Goal: Information Seeking & Learning: Learn about a topic

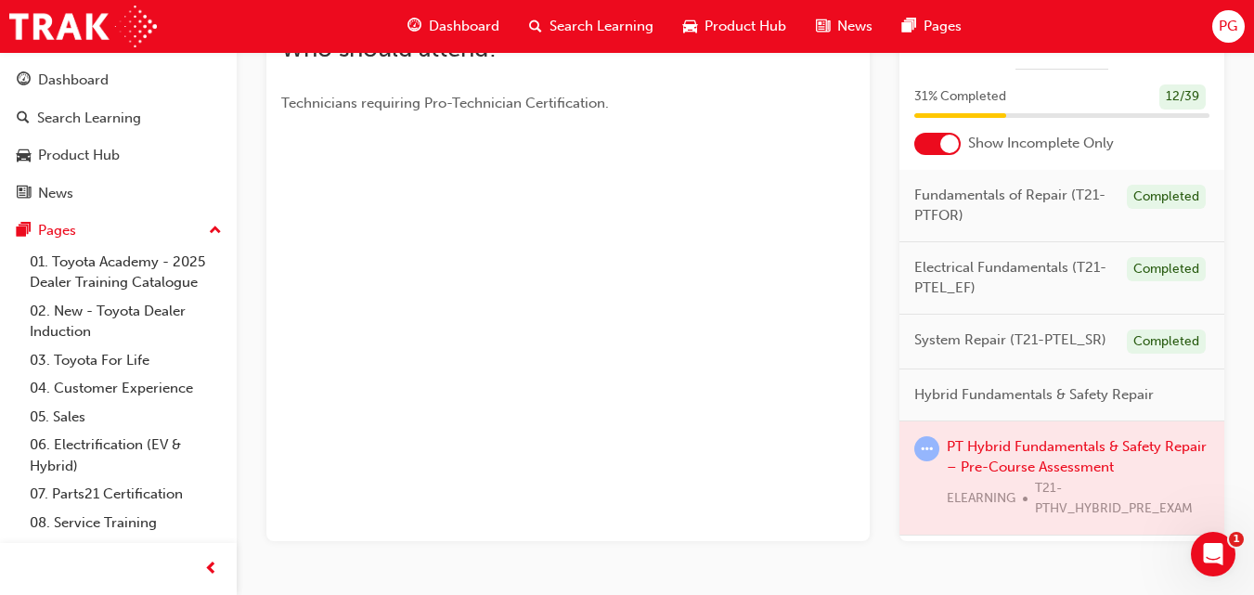
click at [681, 297] on div "You've met the eligibility requirements for this learning resource. Show detail…" at bounding box center [567, 122] width 603 height 837
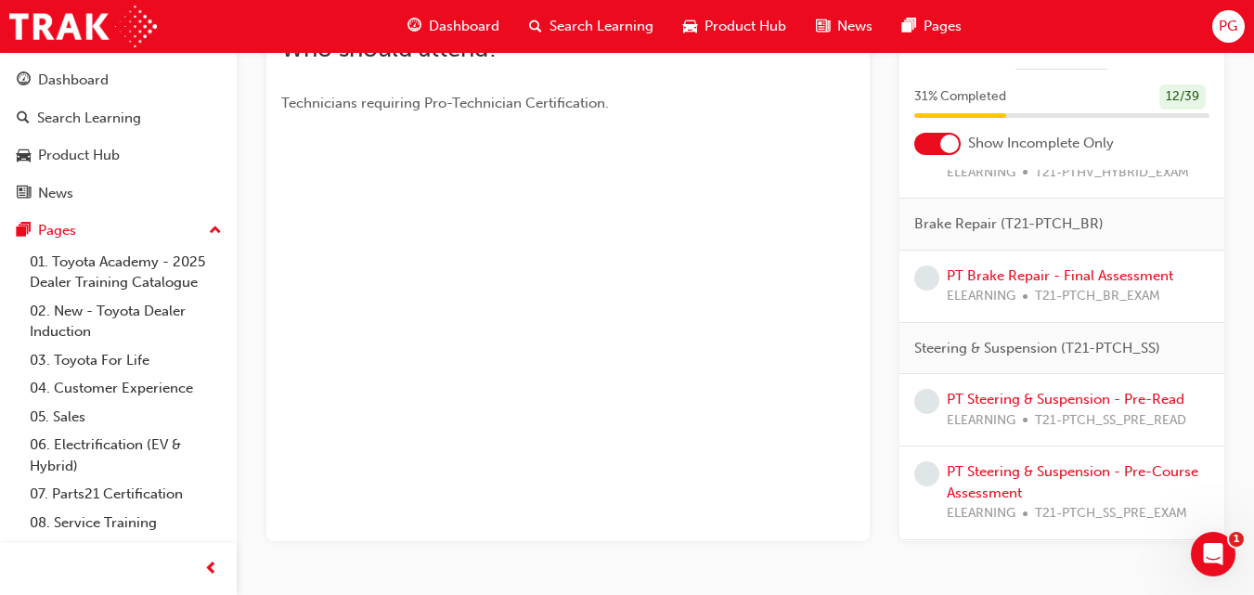
scroll to position [439, 0]
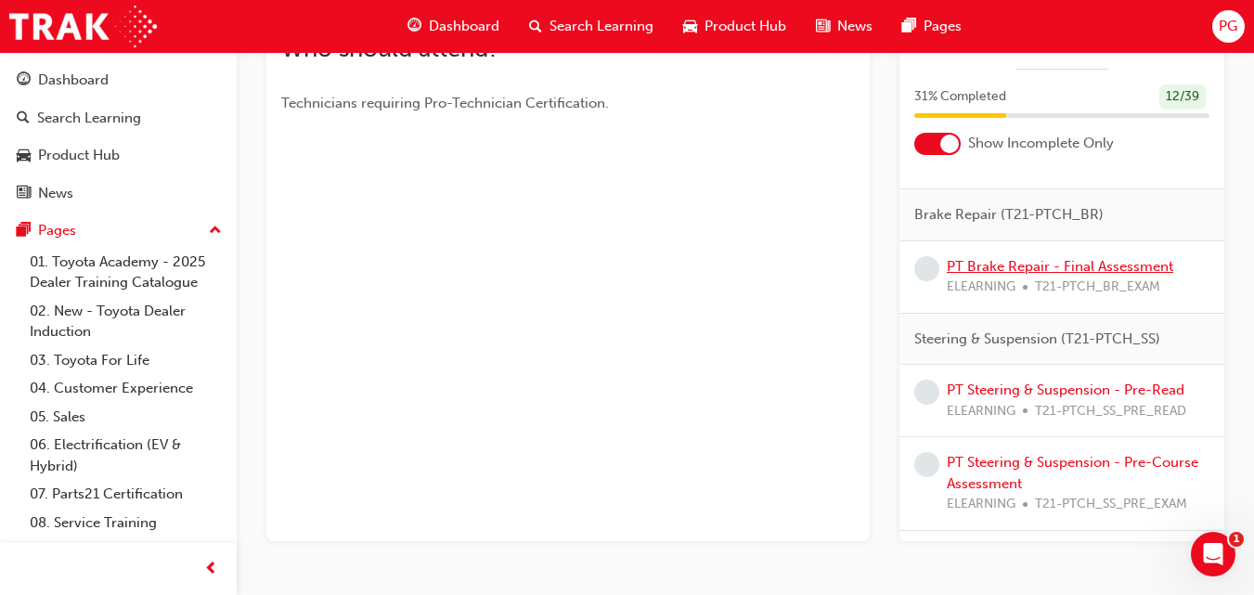
click at [1070, 275] on link "PT Brake Repair - Final Assessment" at bounding box center [1060, 266] width 227 height 17
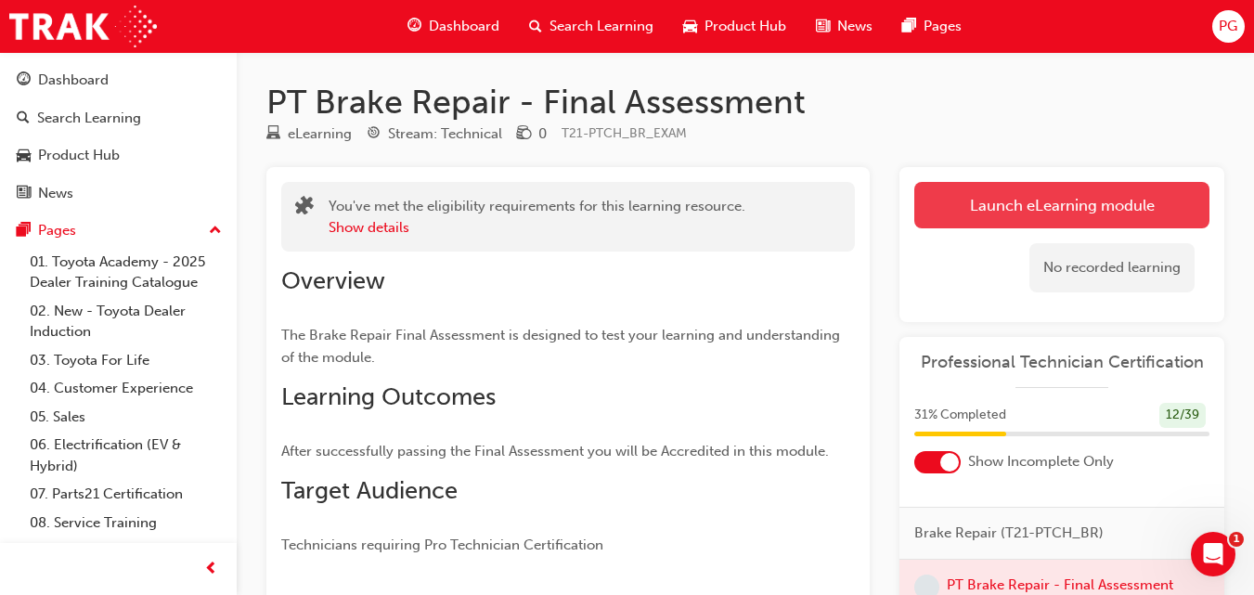
click at [1019, 197] on link "Launch eLearning module" at bounding box center [1062, 205] width 295 height 46
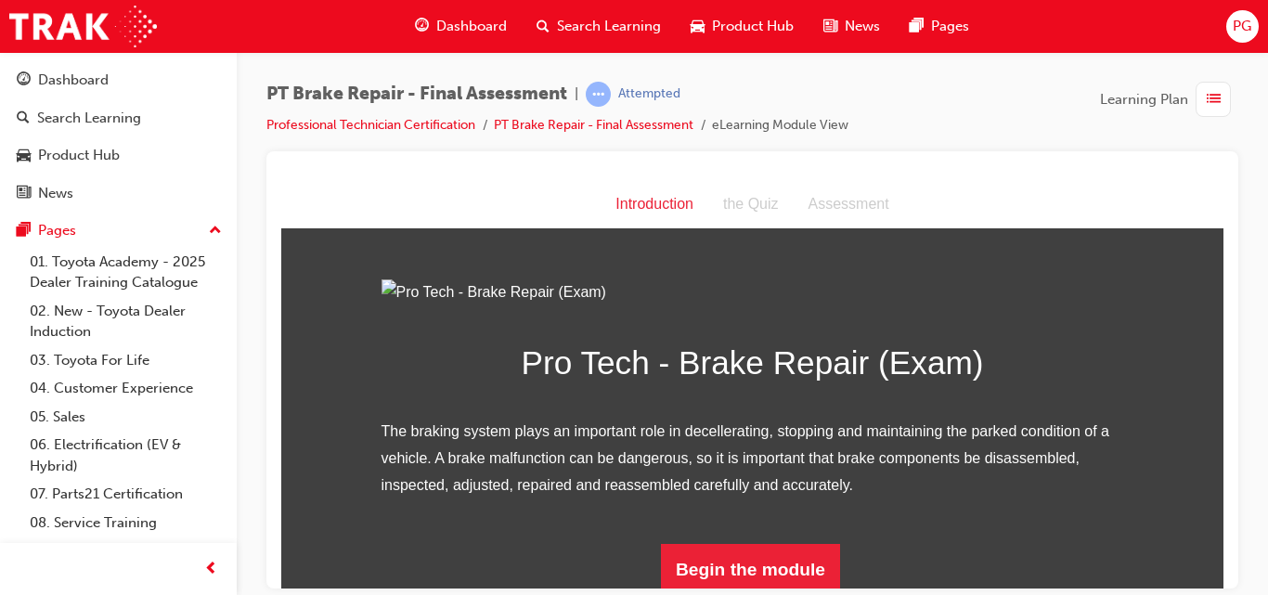
scroll to position [212, 0]
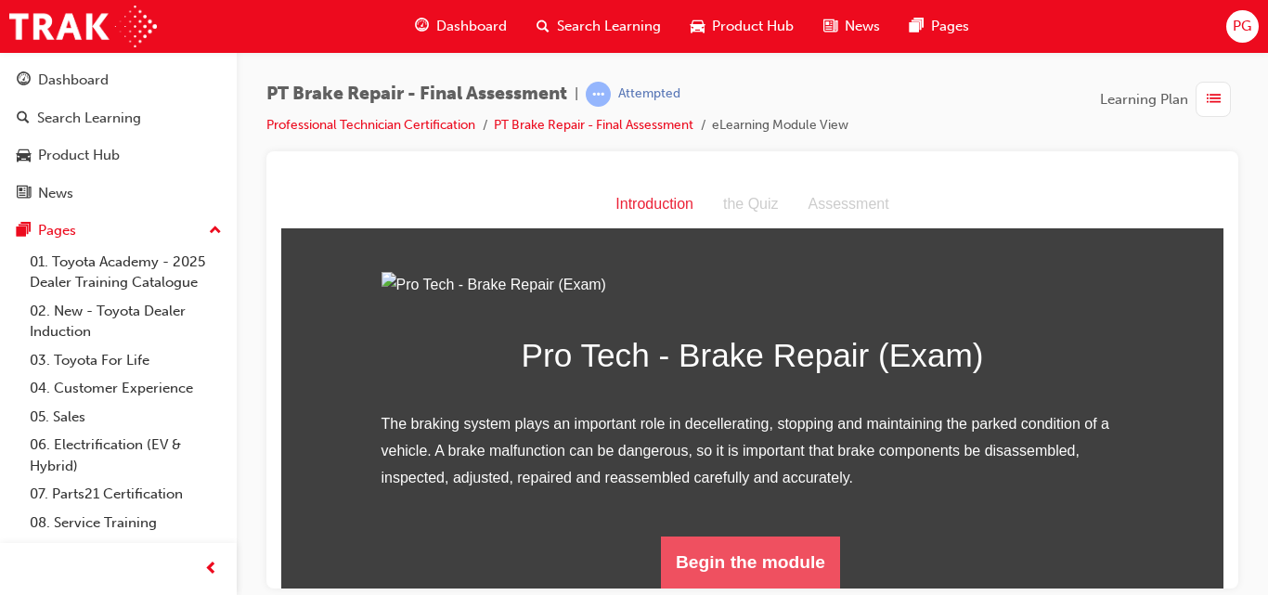
click at [801, 564] on button "Begin the module" at bounding box center [750, 562] width 179 height 52
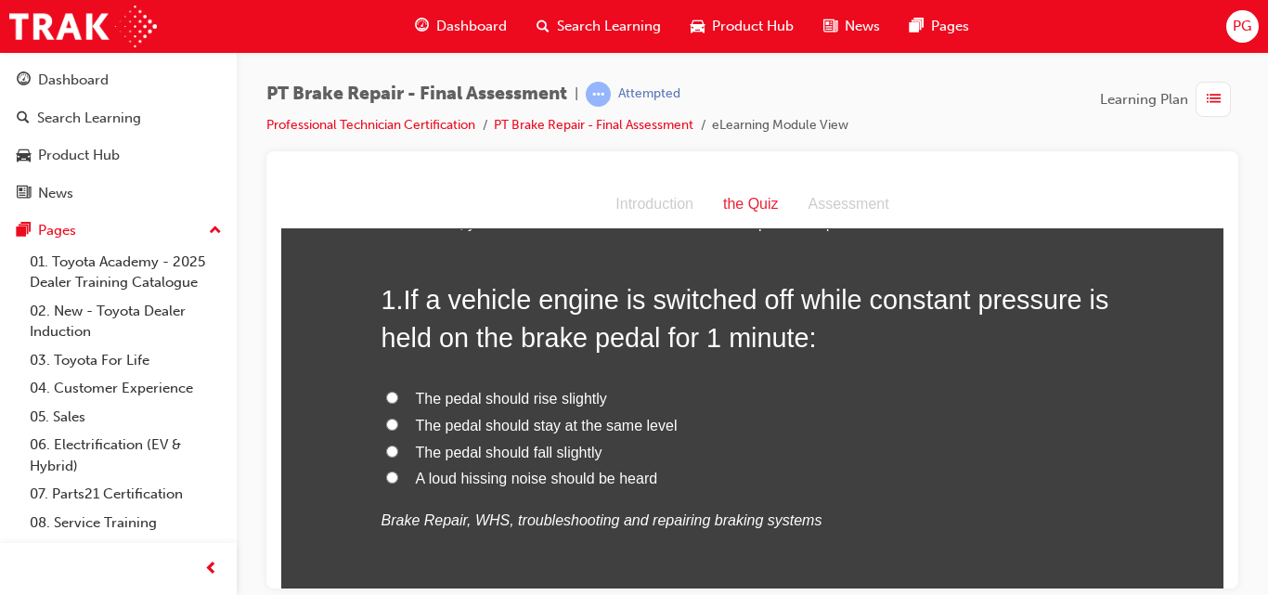
scroll to position [79, 0]
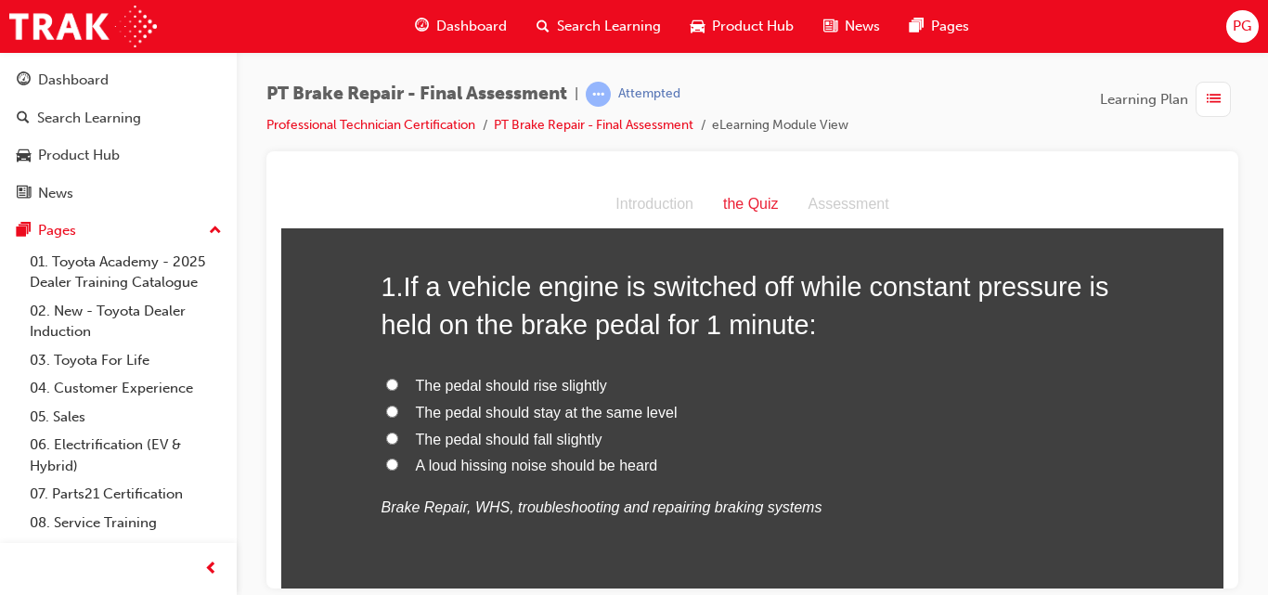
click at [386, 437] on input "The pedal should fall slightly" at bounding box center [392, 438] width 12 height 12
radio input "true"
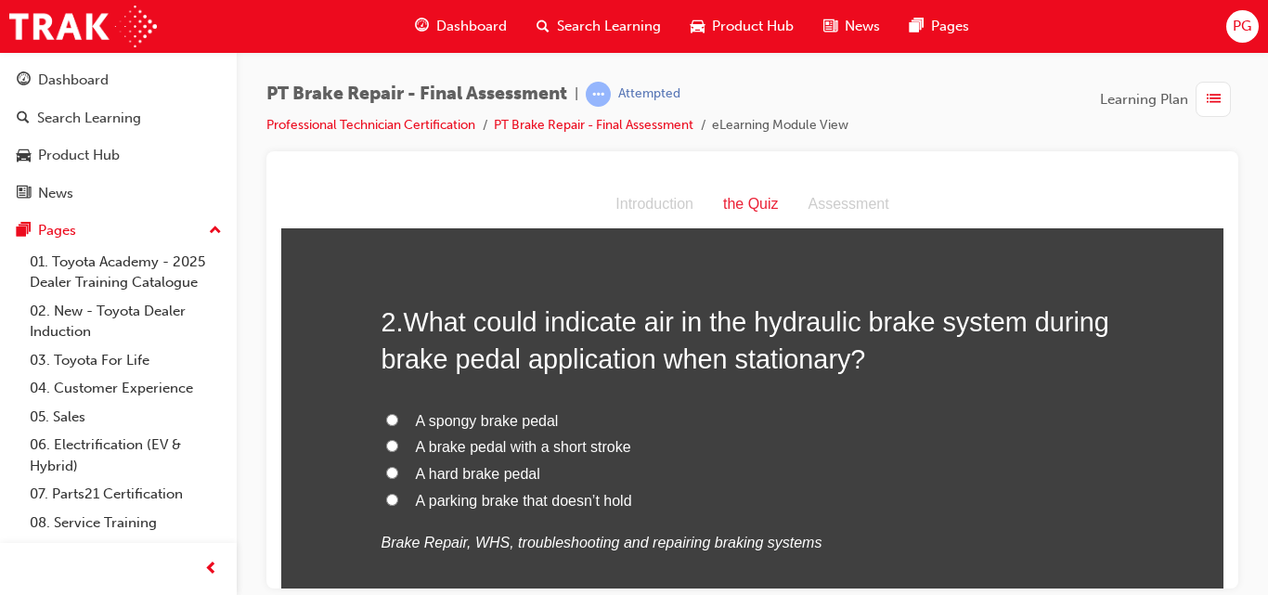
scroll to position [502, 0]
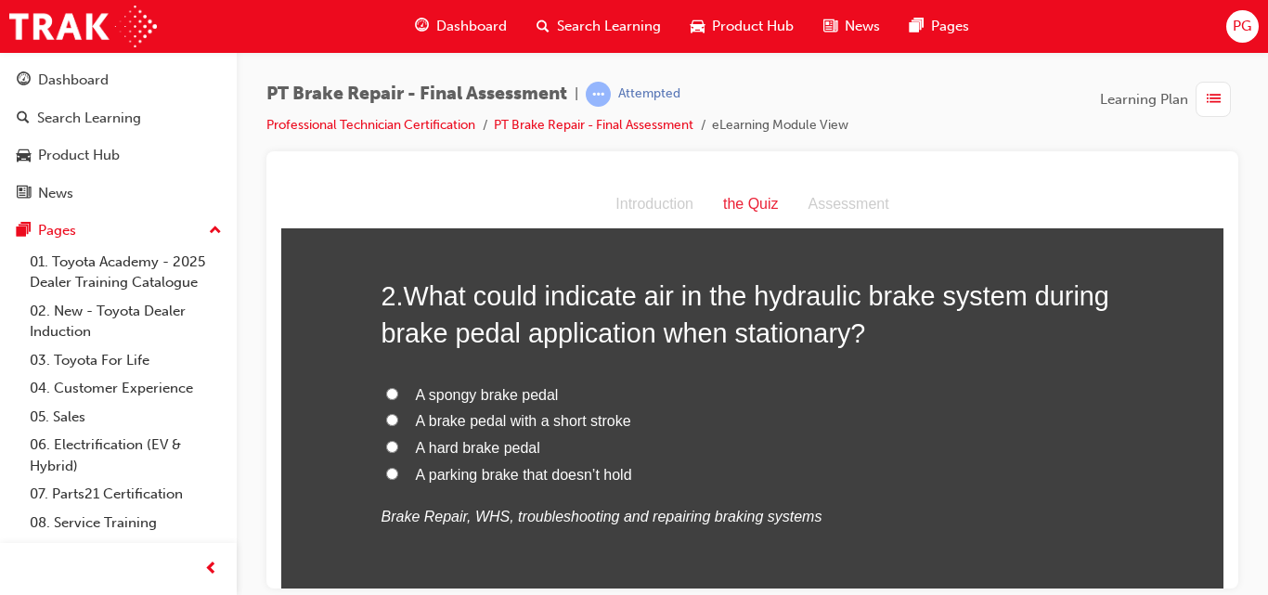
click at [386, 392] on input "A spongy brake pedal" at bounding box center [392, 393] width 12 height 12
radio input "true"
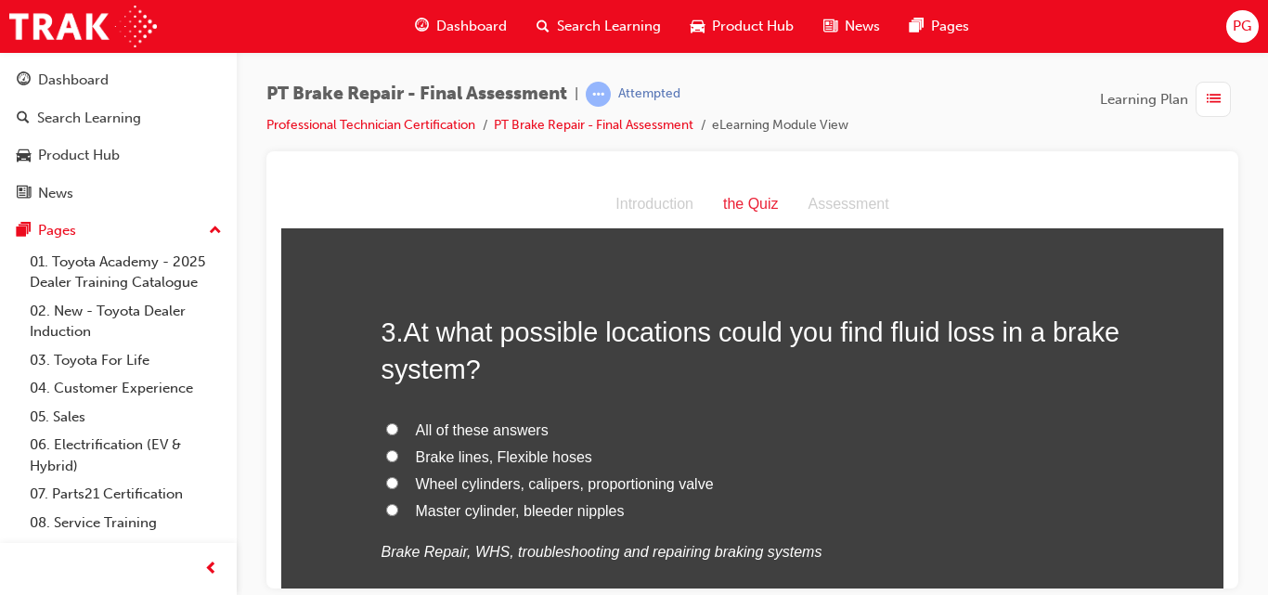
scroll to position [926, 0]
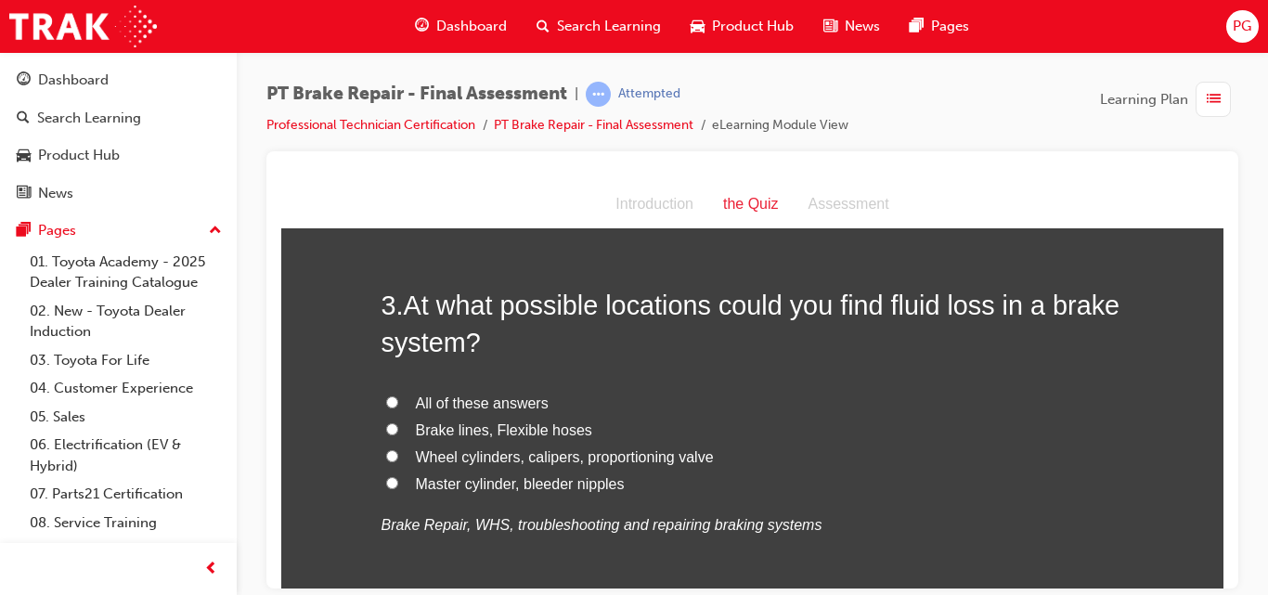
click at [386, 401] on input "All of these answers" at bounding box center [392, 402] width 12 height 12
radio input "true"
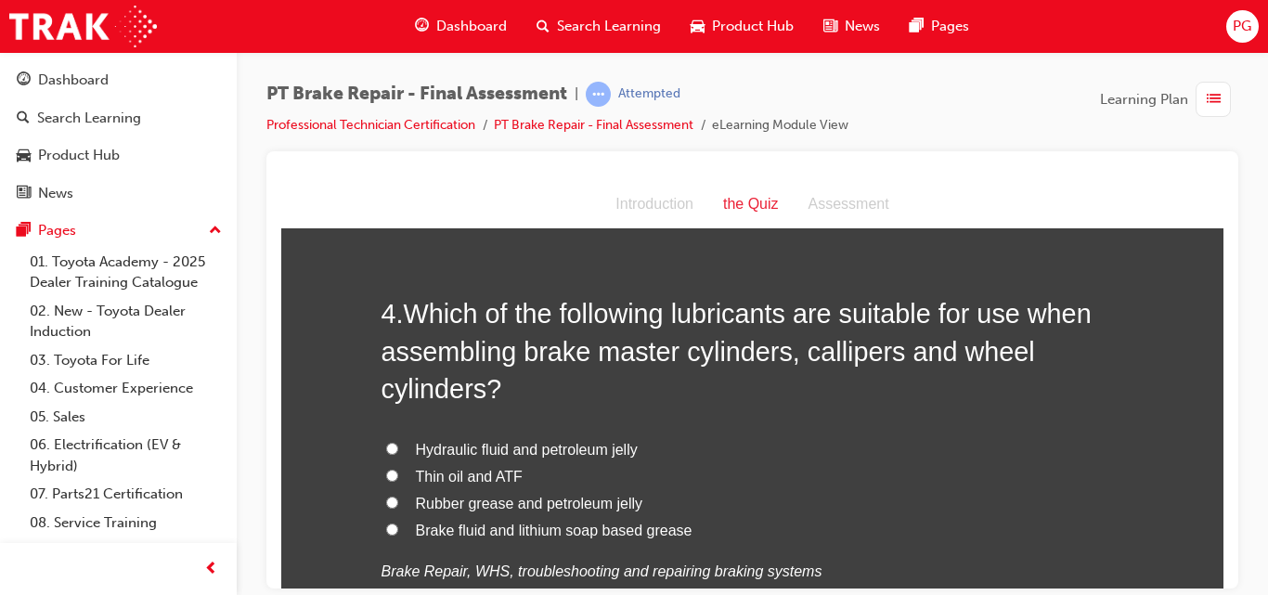
scroll to position [1375, 0]
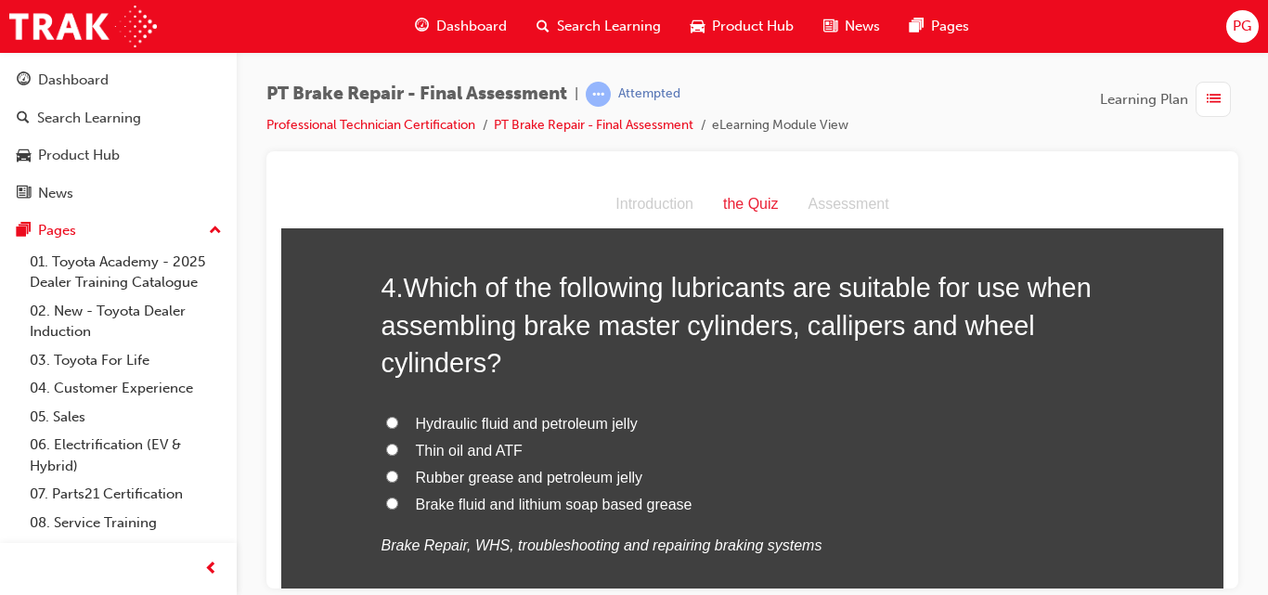
drag, startPoint x: 1216, startPoint y: 254, endPoint x: 1508, endPoint y: 492, distance: 376.1
click at [386, 501] on input "Brake fluid and lithium soap based grease" at bounding box center [392, 503] width 12 height 12
radio input "true"
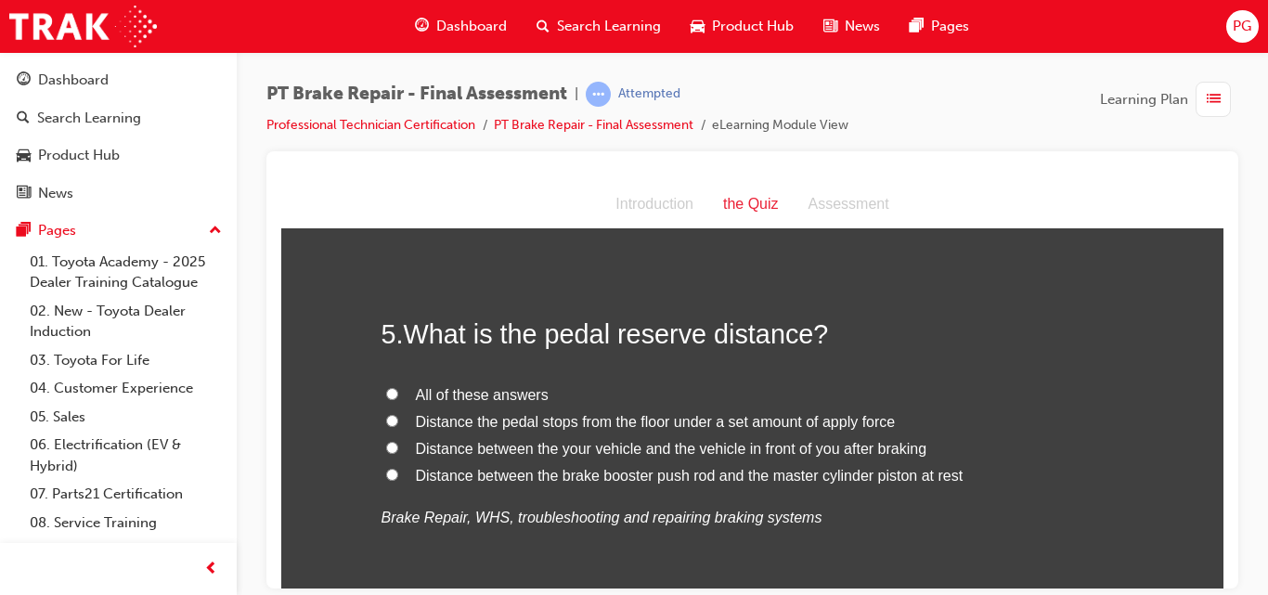
scroll to position [1824, 0]
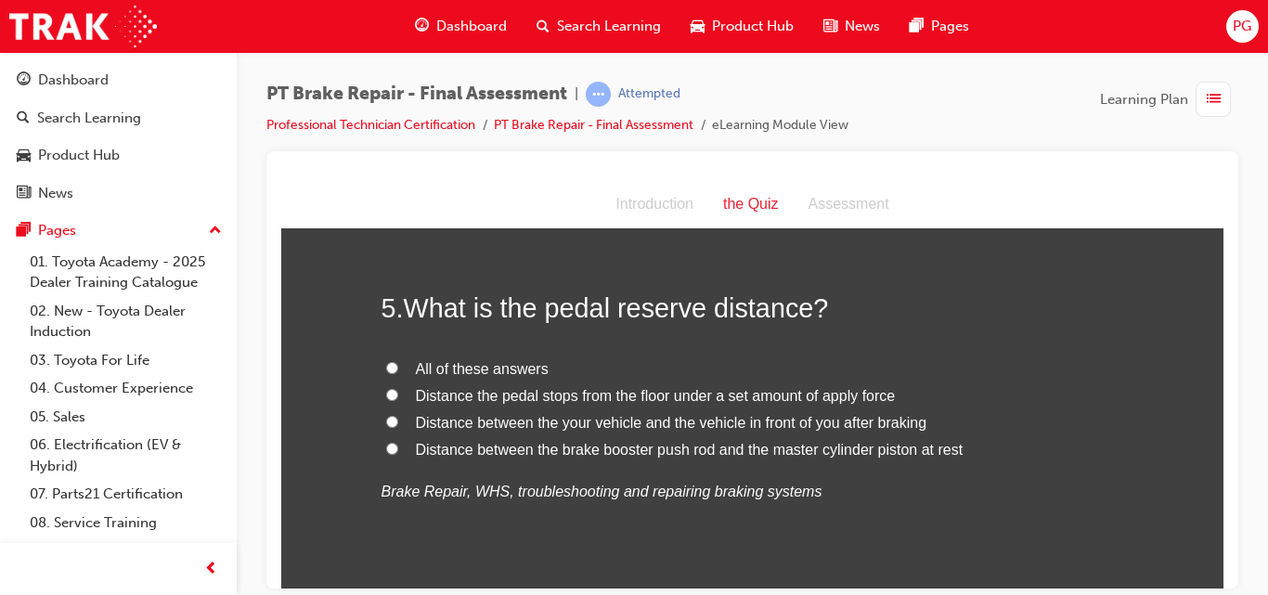
click at [386, 396] on input "Distance the pedal stops from the floor under a set amount of apply force" at bounding box center [392, 394] width 12 height 12
radio input "true"
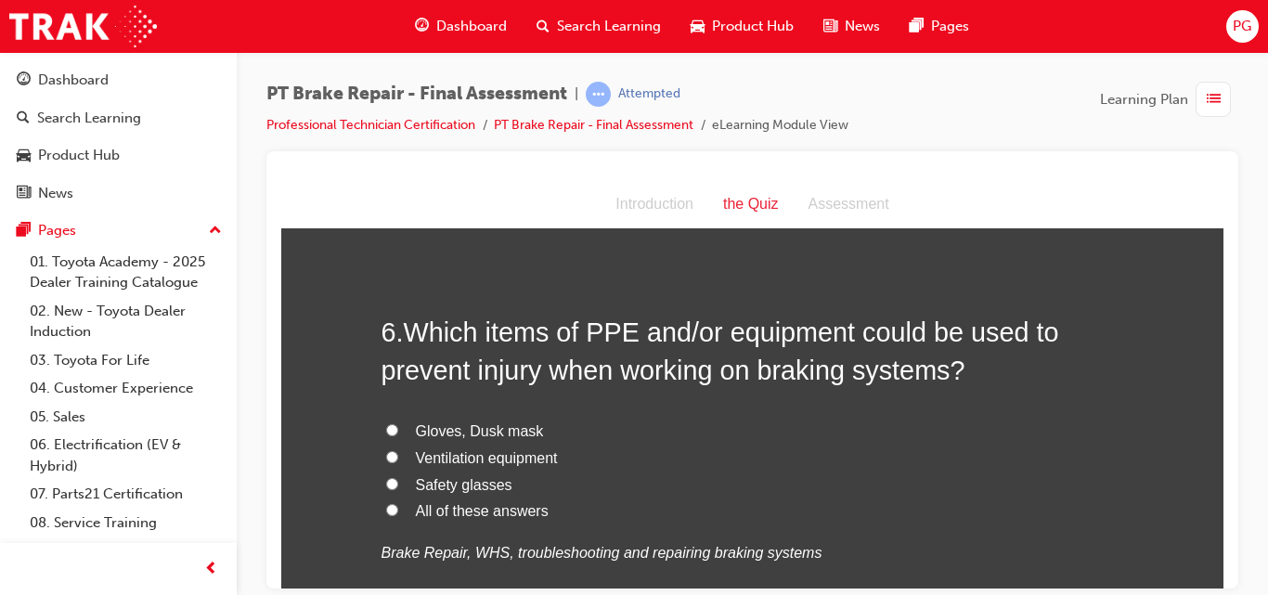
scroll to position [2208, 0]
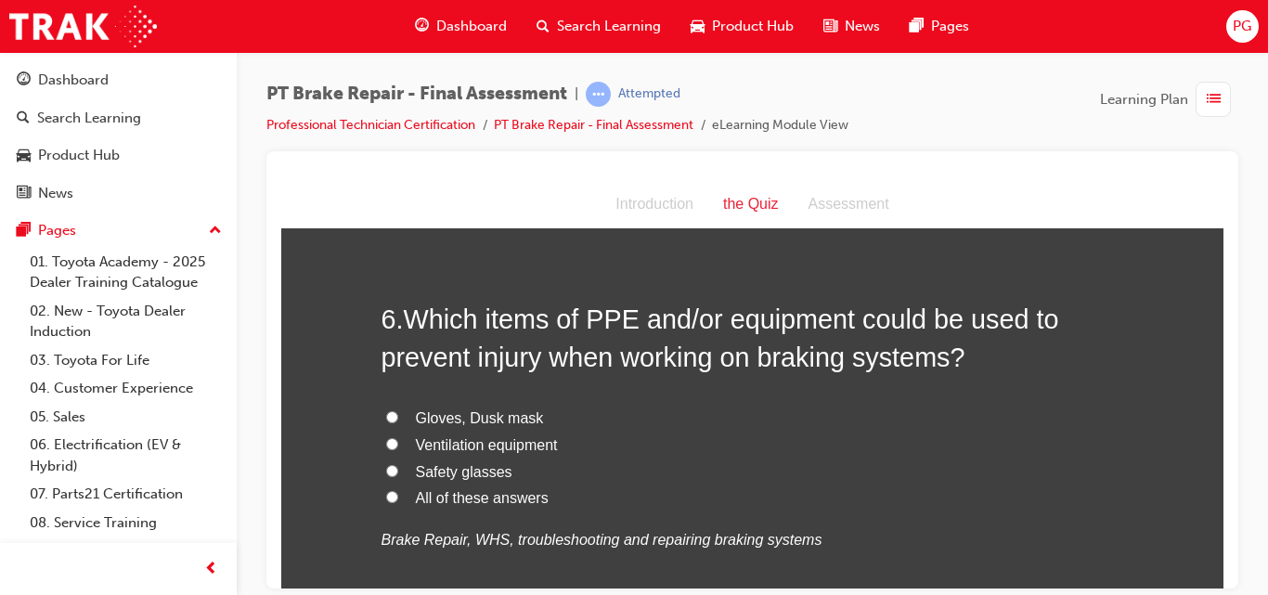
click at [386, 499] on input "All of these answers" at bounding box center [392, 496] width 12 height 12
radio input "true"
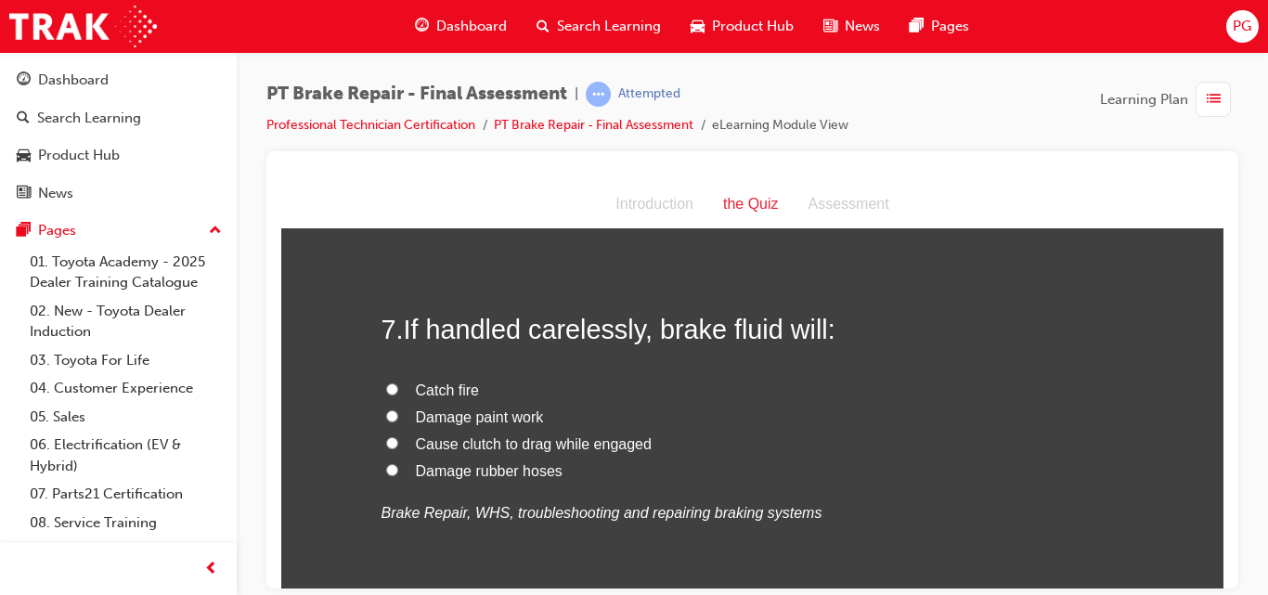
scroll to position [2644, 0]
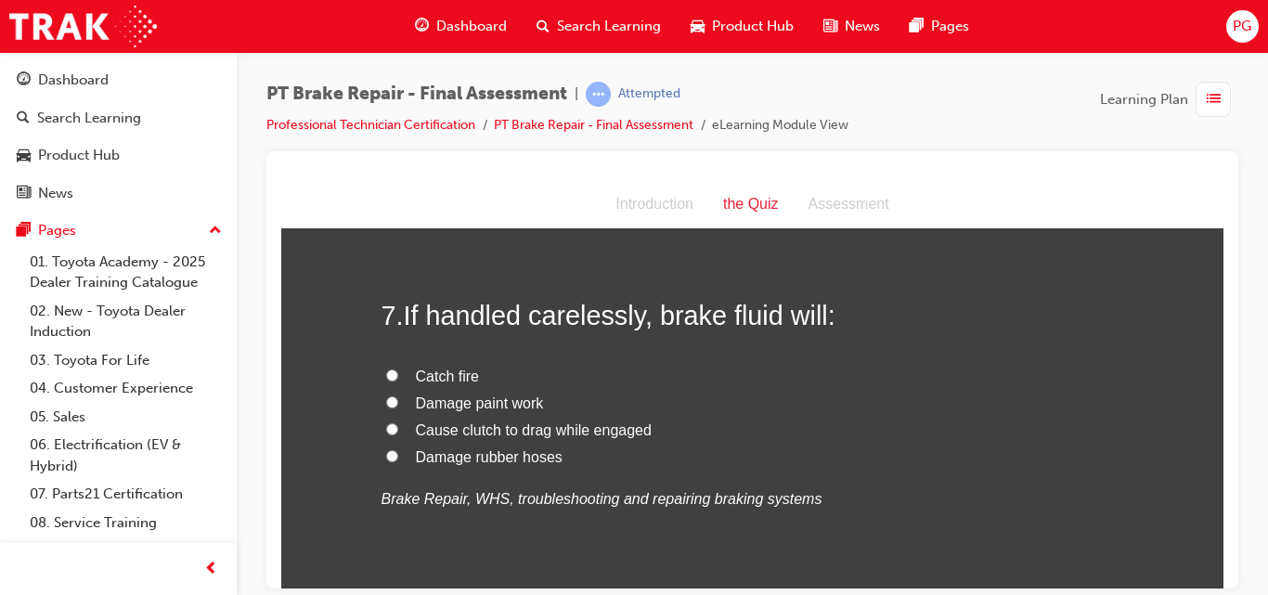
click at [386, 401] on input "Damage paint work" at bounding box center [392, 402] width 12 height 12
radio input "true"
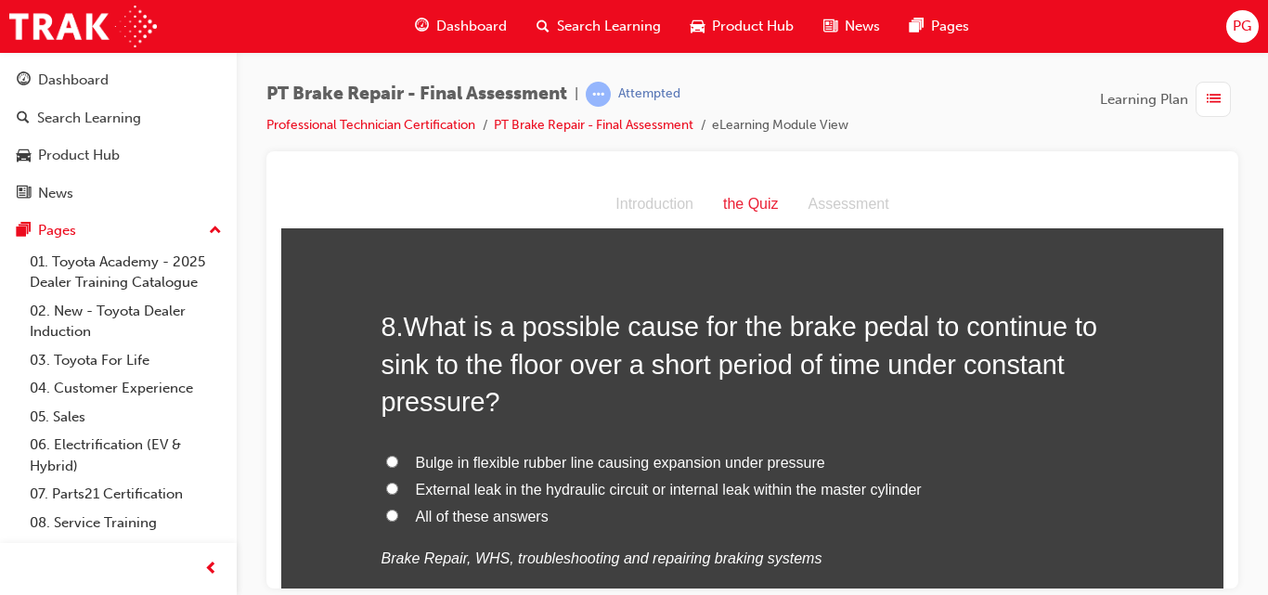
scroll to position [3041, 0]
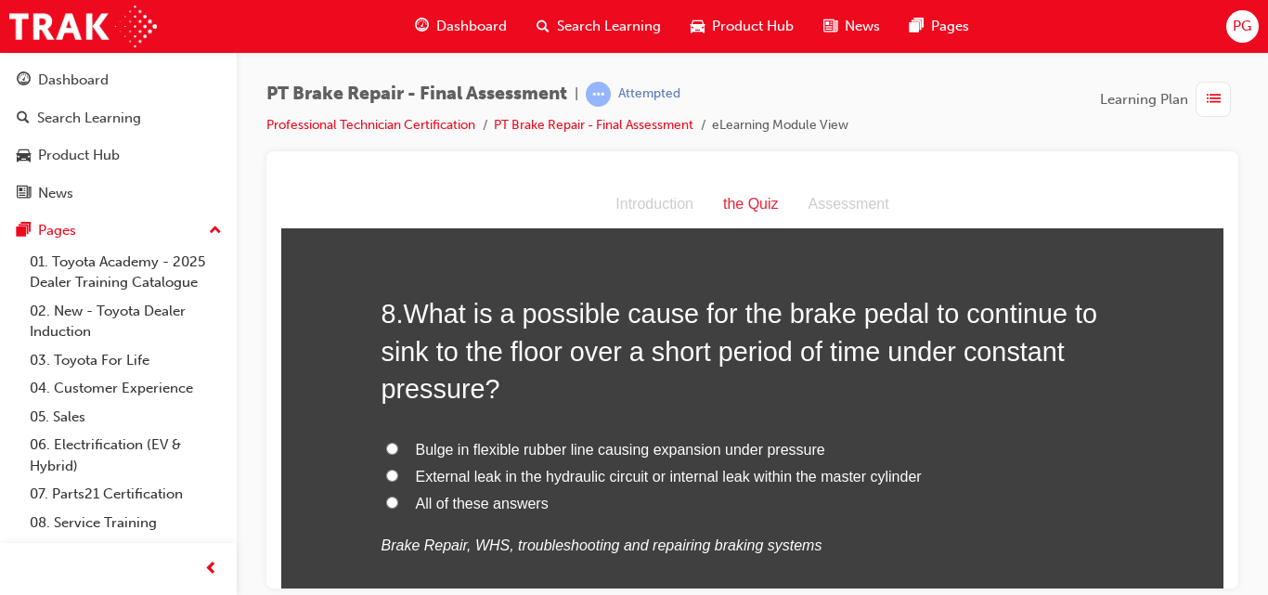
click at [389, 502] on input "All of these answers" at bounding box center [392, 502] width 12 height 12
radio input "true"
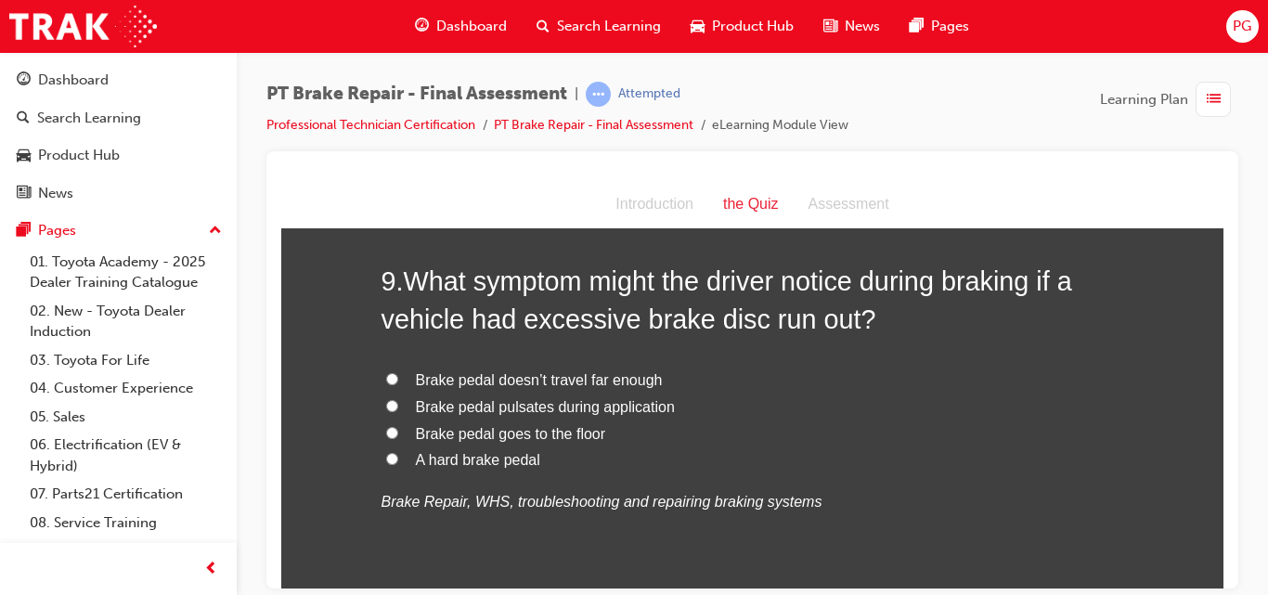
scroll to position [3503, 0]
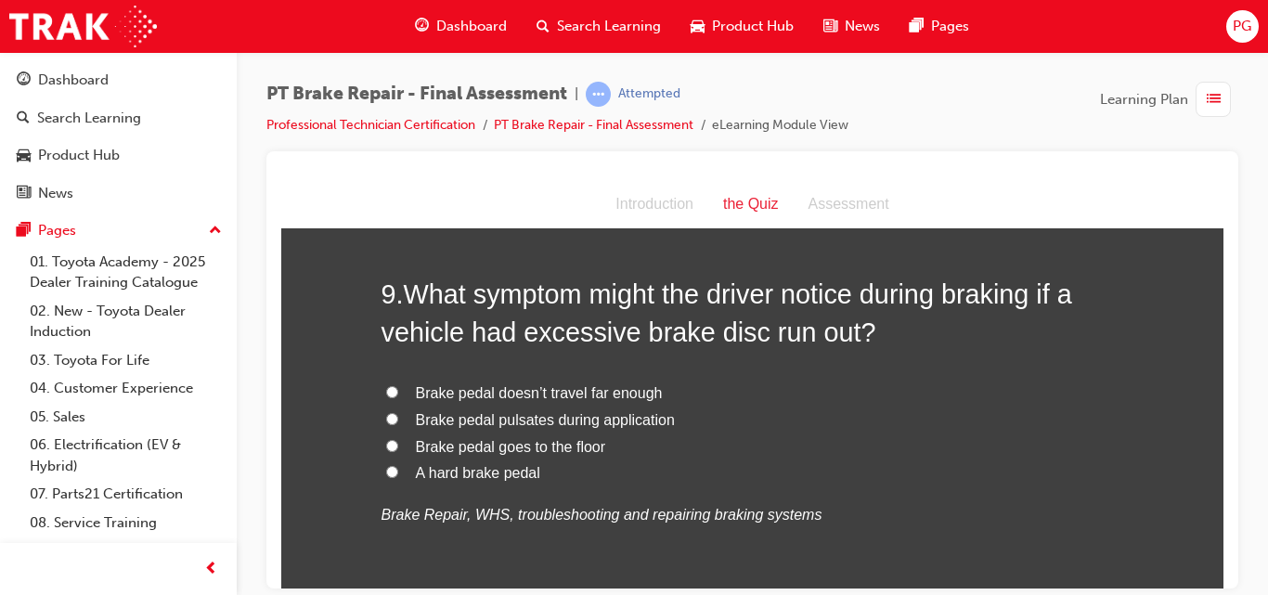
click at [386, 420] on input "Brake pedal pulsates during application" at bounding box center [392, 418] width 12 height 12
radio input "true"
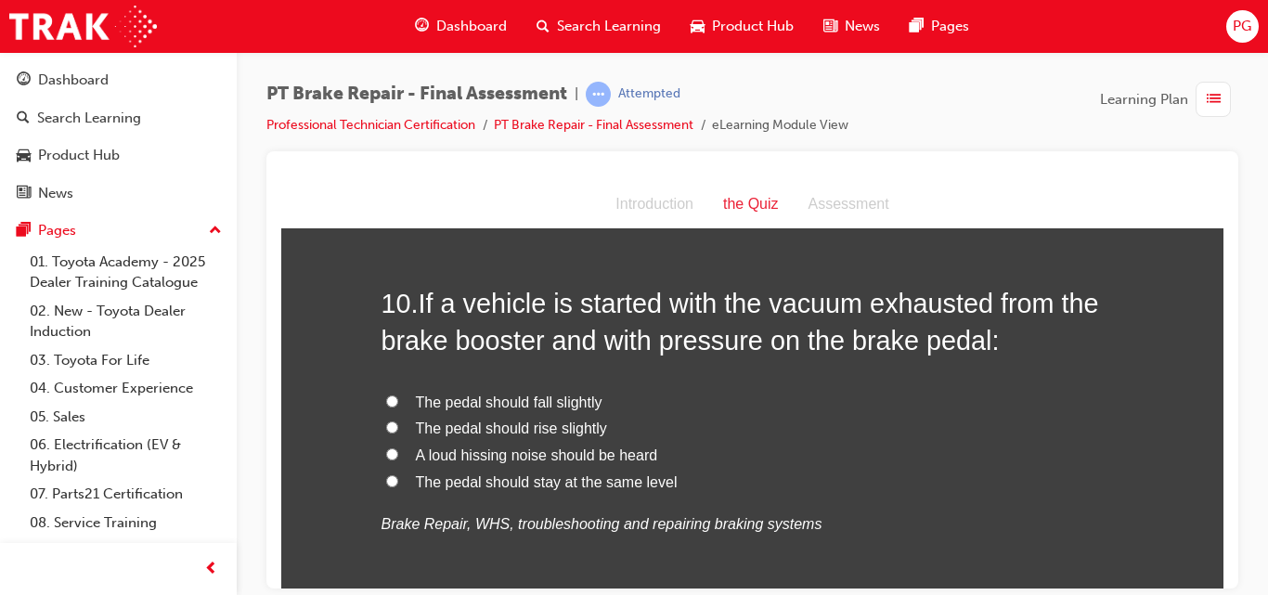
scroll to position [3939, 0]
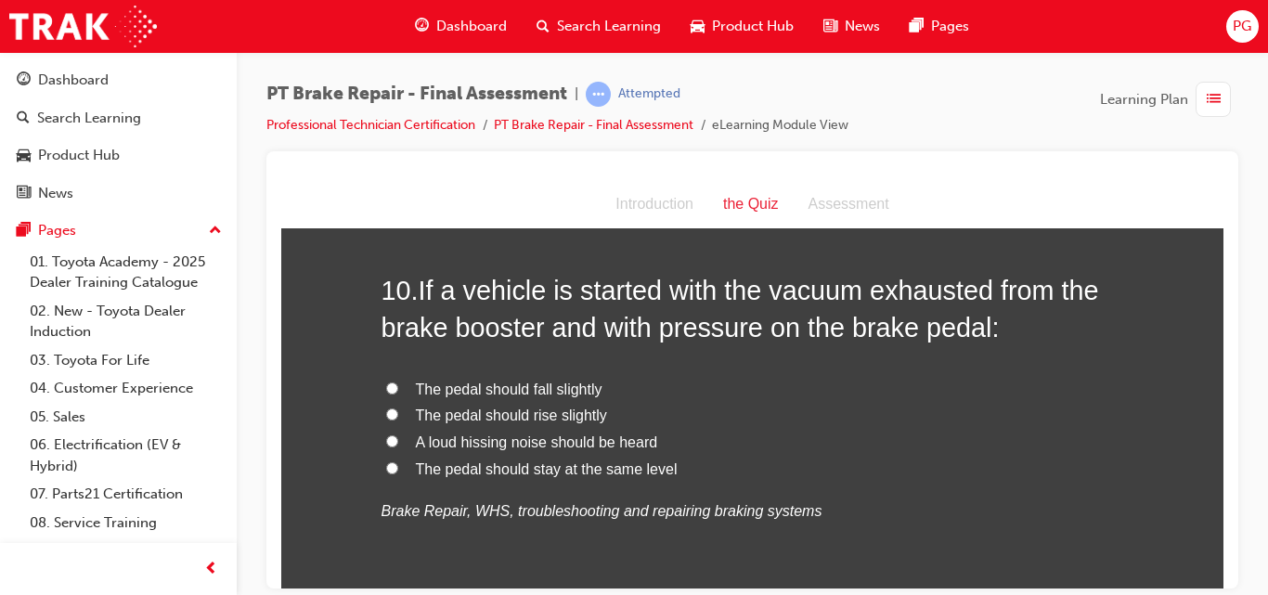
click at [457, 387] on span "The pedal should fall slightly" at bounding box center [509, 389] width 187 height 16
click at [398, 387] on input "The pedal should fall slightly" at bounding box center [392, 388] width 12 height 12
radio input "true"
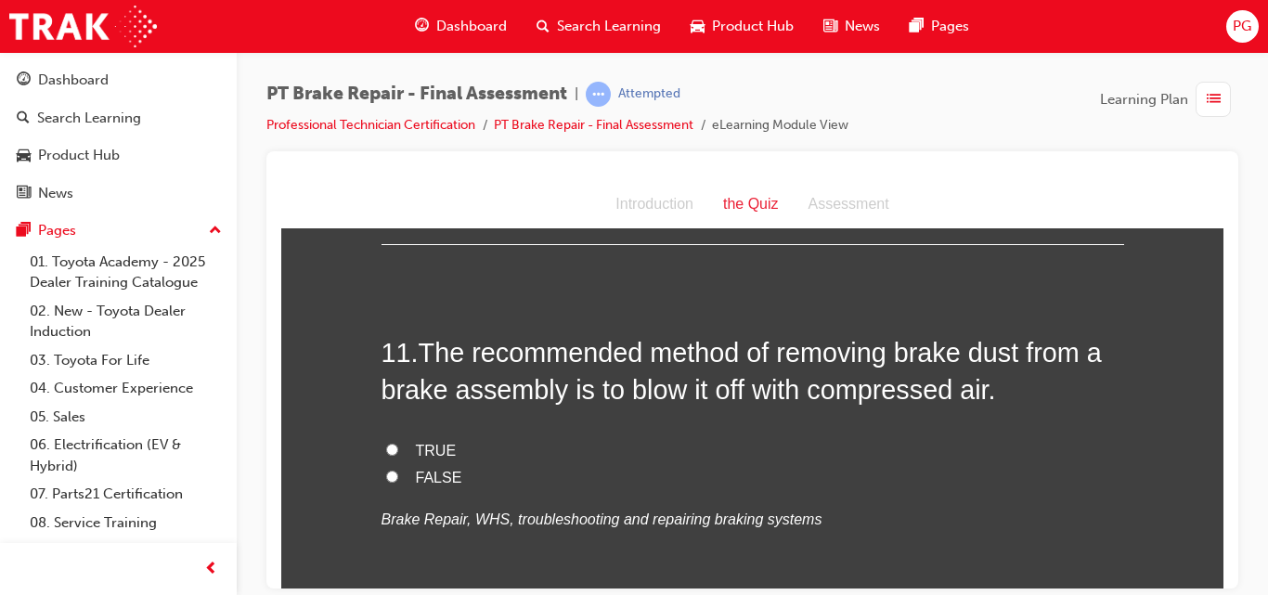
scroll to position [4323, 0]
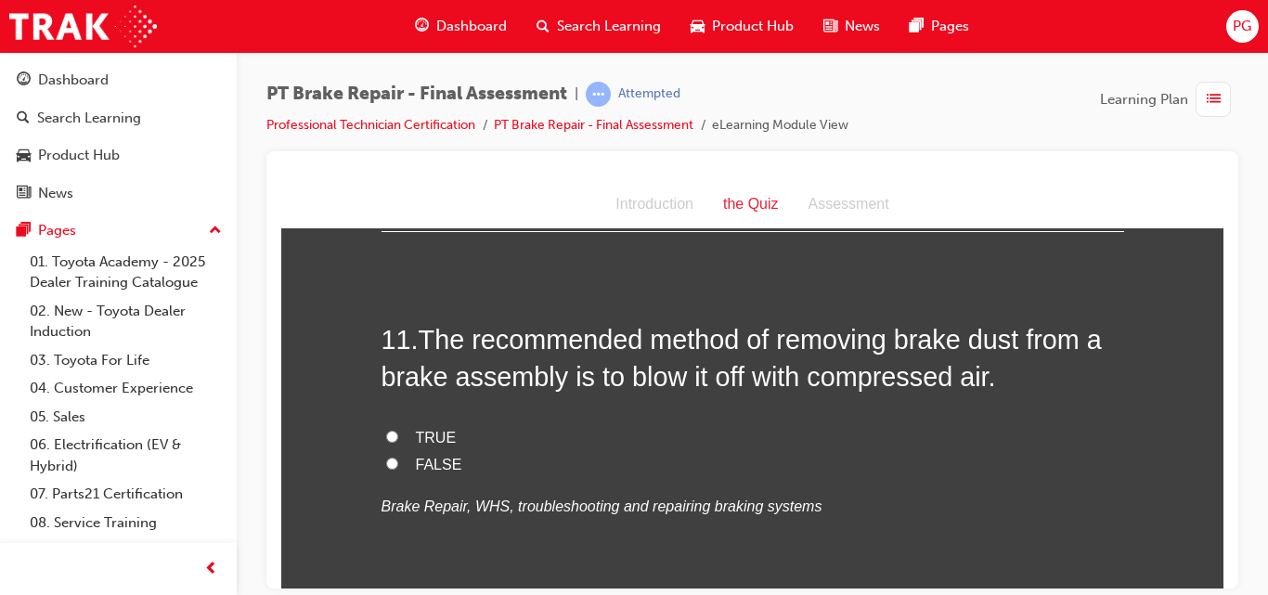
click at [416, 463] on span "FALSE" at bounding box center [439, 464] width 46 height 16
click at [398, 463] on input "FALSE" at bounding box center [392, 463] width 12 height 12
radio input "true"
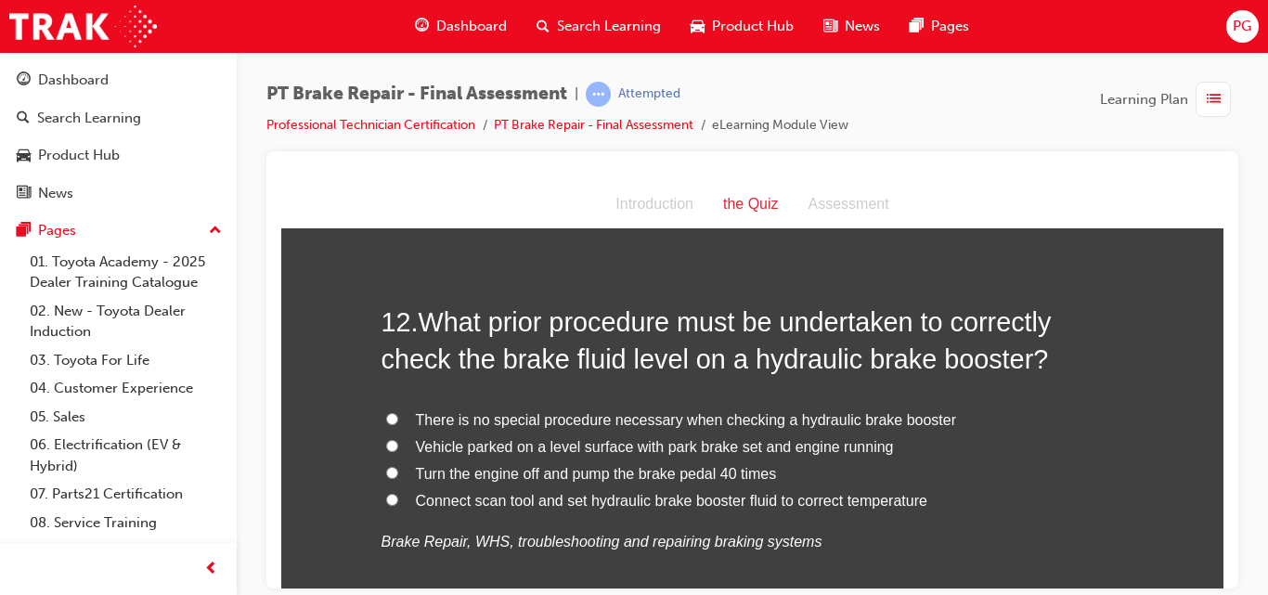
scroll to position [4732, 0]
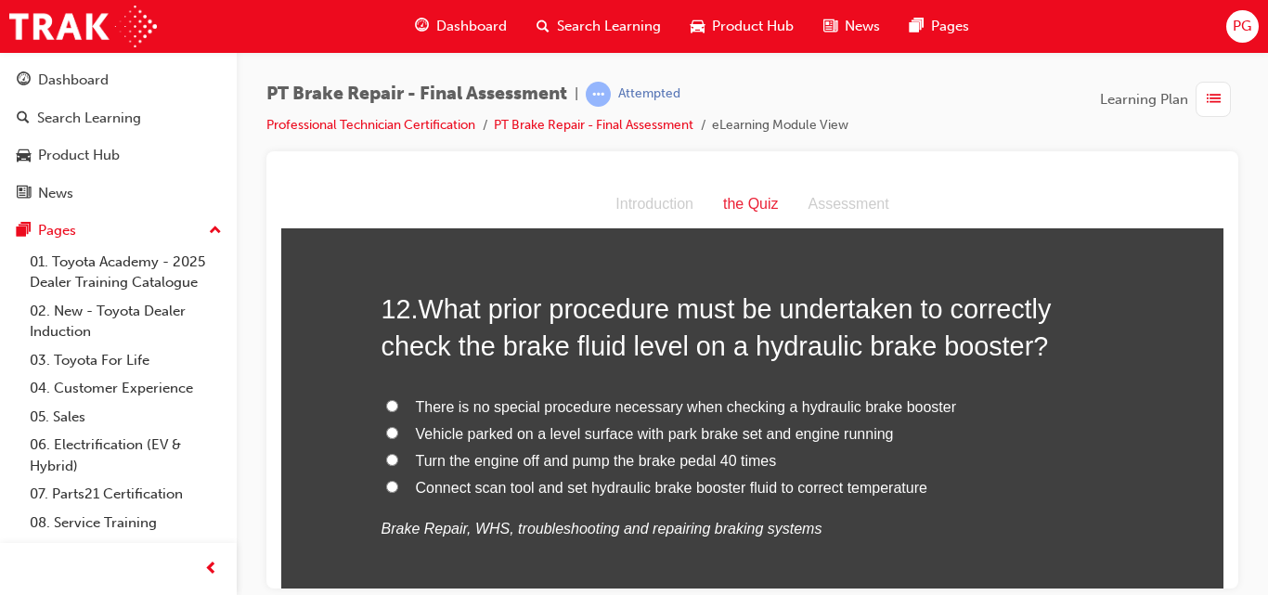
click at [386, 430] on input "Vehicle parked on a level surface with park brake set and engine running" at bounding box center [392, 432] width 12 height 12
radio input "true"
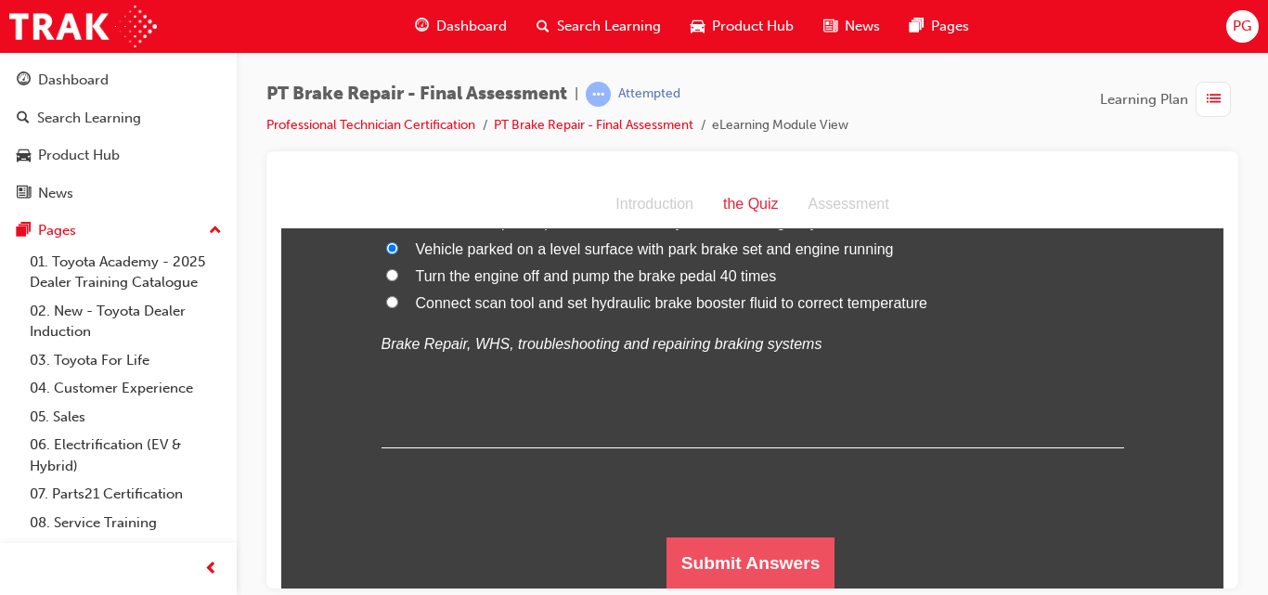
click at [771, 559] on button "Submit Answers" at bounding box center [751, 563] width 169 height 52
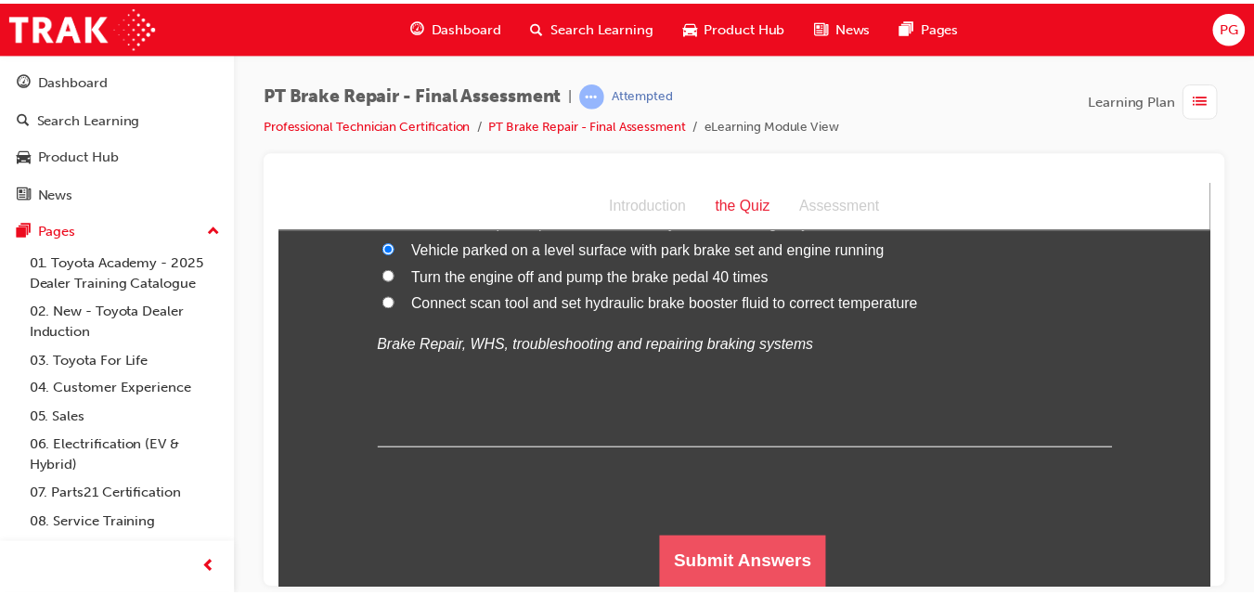
scroll to position [0, 0]
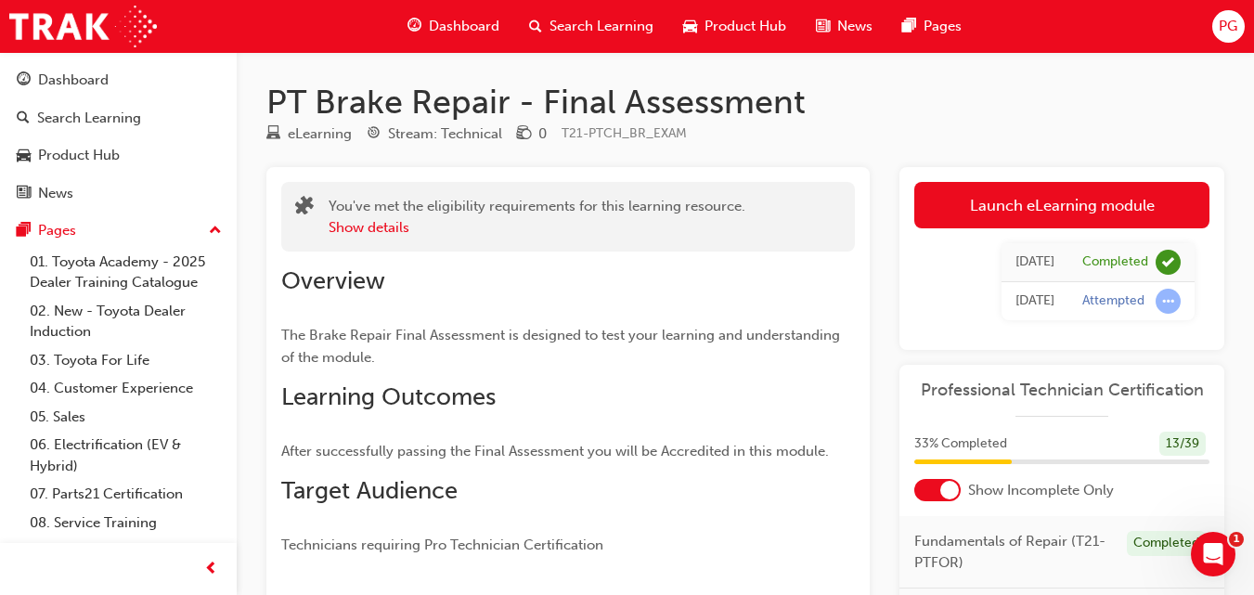
drag, startPoint x: 1251, startPoint y: 273, endPoint x: 1244, endPoint y: 305, distance: 33.1
click at [1244, 305] on div "PT Brake Repair - Final Assessment eLearning Stream: Technical 0 T21-PTCH_BR_EX…" at bounding box center [746, 514] width 1018 height 865
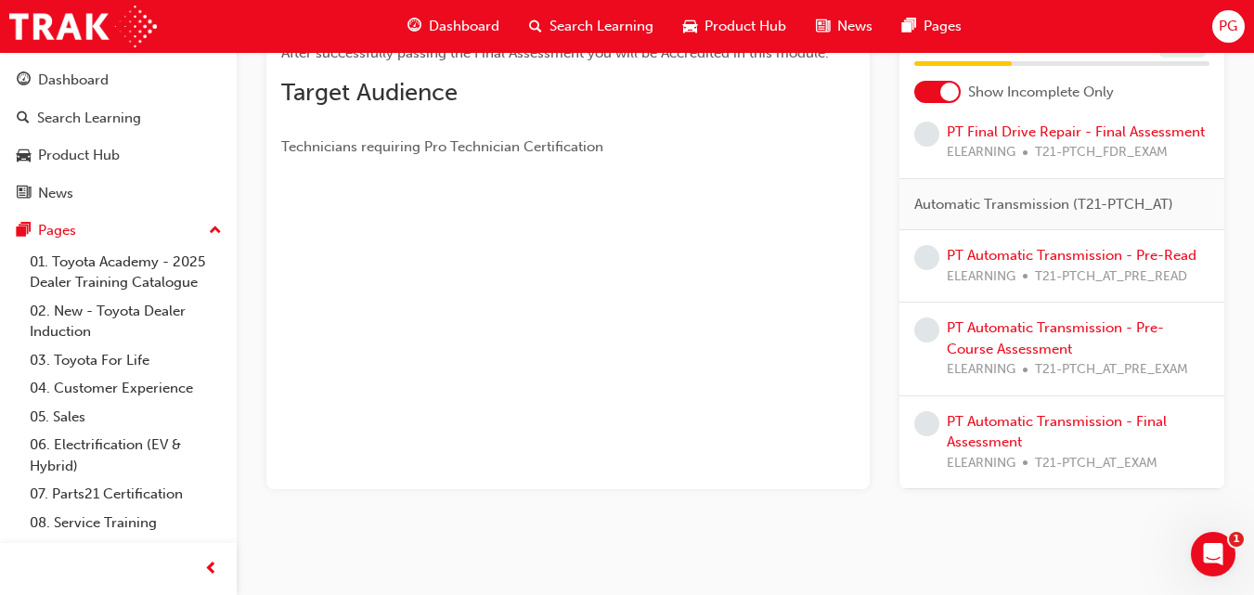
scroll to position [2976, 0]
